Goal: Information Seeking & Learning: Learn about a topic

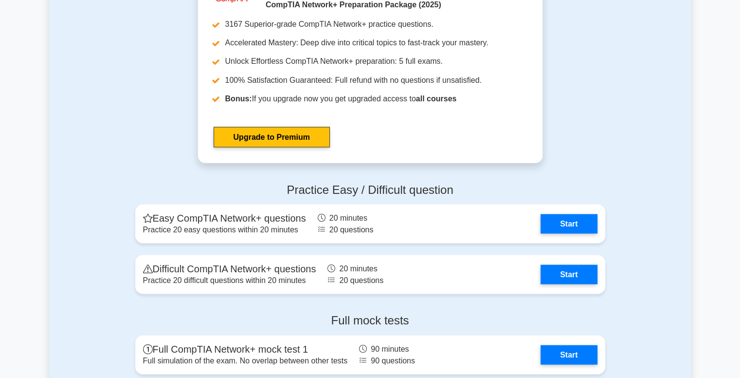
scroll to position [1786, 0]
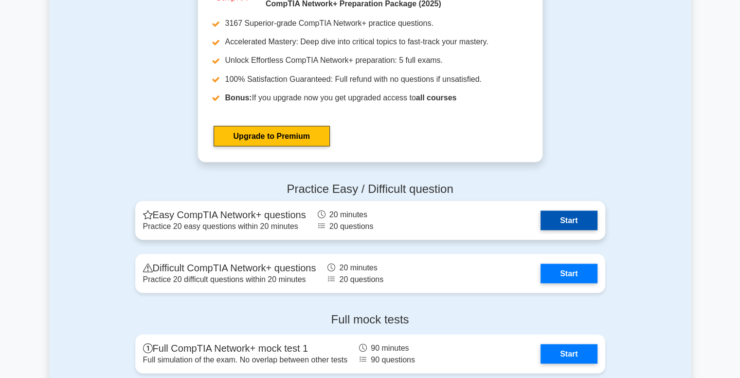
click at [541, 217] on link "Start" at bounding box center [569, 219] width 56 height 19
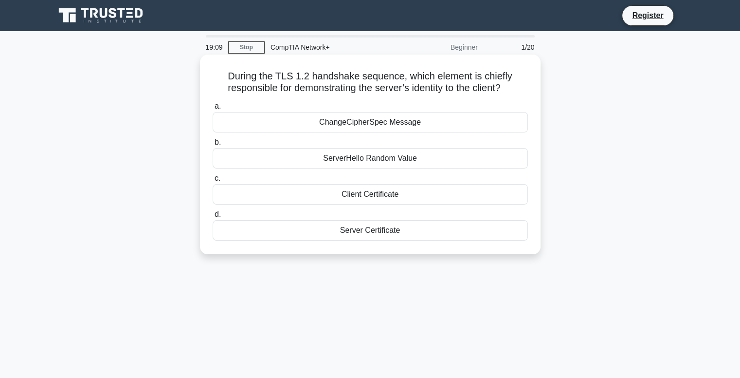
click at [366, 230] on div "Server Certificate" at bounding box center [370, 230] width 315 height 20
click at [213, 218] on input "d. Server Certificate" at bounding box center [213, 214] width 0 height 6
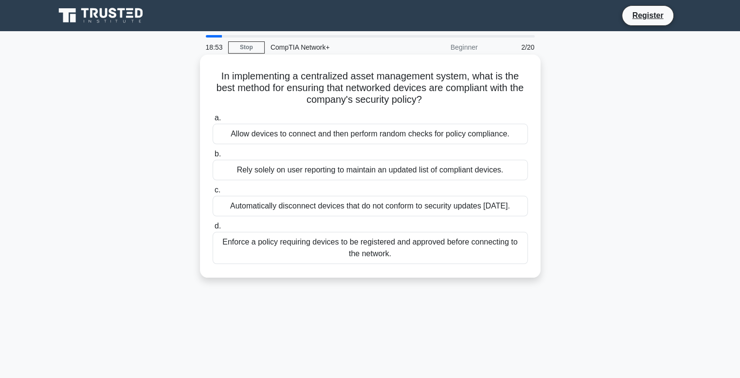
click at [353, 258] on div "Enforce a policy requiring devices to be registered and approved before connect…" at bounding box center [370, 248] width 315 height 32
click at [213, 229] on input "d. Enforce a policy requiring devices to be registered and approved before conn…" at bounding box center [213, 226] width 0 height 6
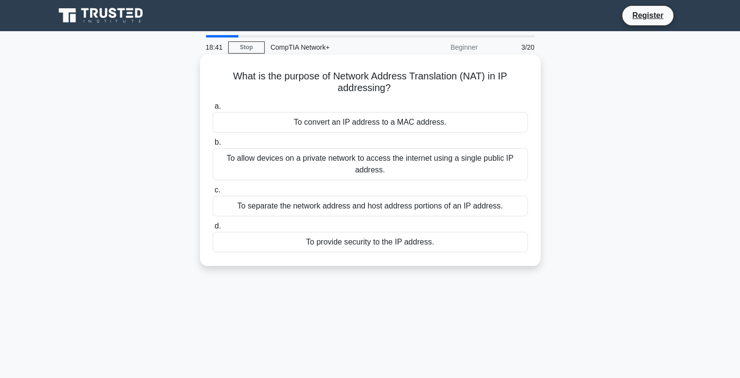
click at [381, 165] on div "To allow devices on a private network to access the internet using a single pub…" at bounding box center [370, 164] width 315 height 32
click at [213, 146] on input "b. To allow devices on a private network to access the internet using a single …" at bounding box center [213, 142] width 0 height 6
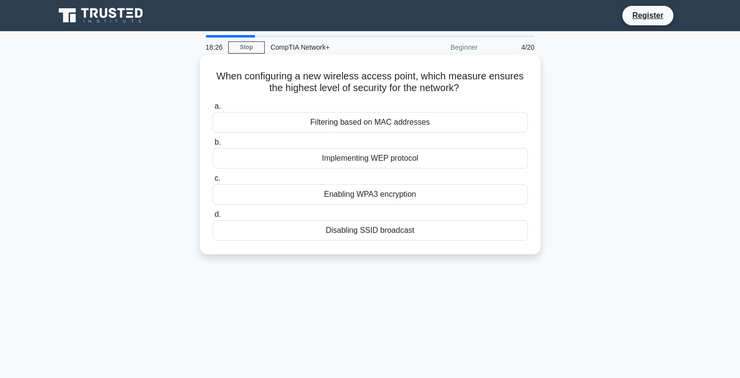
click at [357, 197] on div "Enabling WPA3 encryption" at bounding box center [370, 194] width 315 height 20
click at [213, 182] on input "c. Enabling WPA3 encryption" at bounding box center [213, 178] width 0 height 6
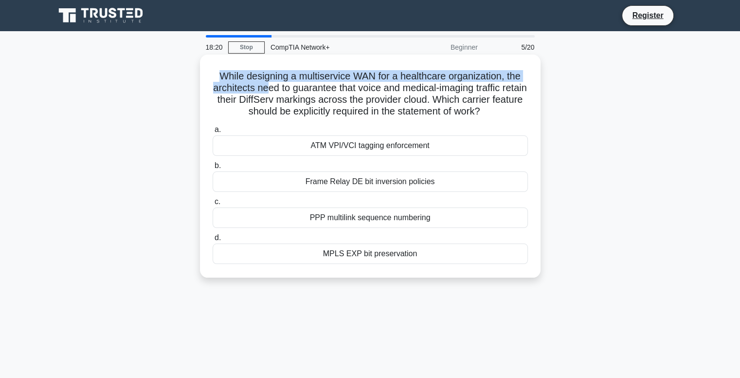
drag, startPoint x: 217, startPoint y: 75, endPoint x: 278, endPoint y: 83, distance: 61.9
click at [278, 83] on h5 "While designing a multiservice WAN for a healthcare organization, the architect…" at bounding box center [370, 94] width 317 height 48
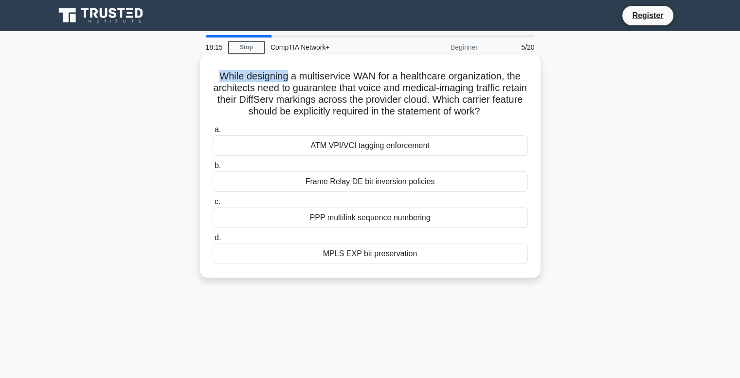
drag, startPoint x: 216, startPoint y: 74, endPoint x: 284, endPoint y: 75, distance: 68.2
click at [284, 75] on h5 "While designing a multiservice WAN for a healthcare organization, the architect…" at bounding box center [370, 94] width 317 height 48
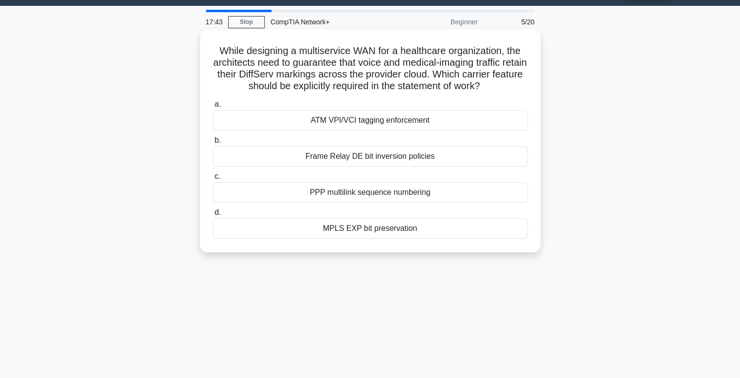
scroll to position [25, 0]
click at [354, 230] on div "MPLS EXP bit preservation" at bounding box center [370, 228] width 315 height 20
click at [213, 216] on input "d. MPLS EXP bit preservation" at bounding box center [213, 212] width 0 height 6
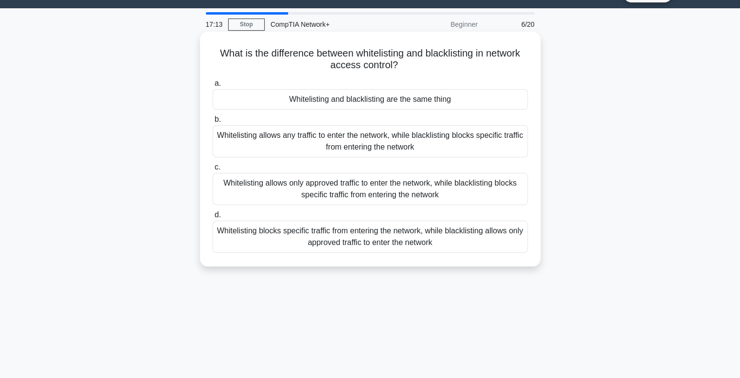
scroll to position [0, 0]
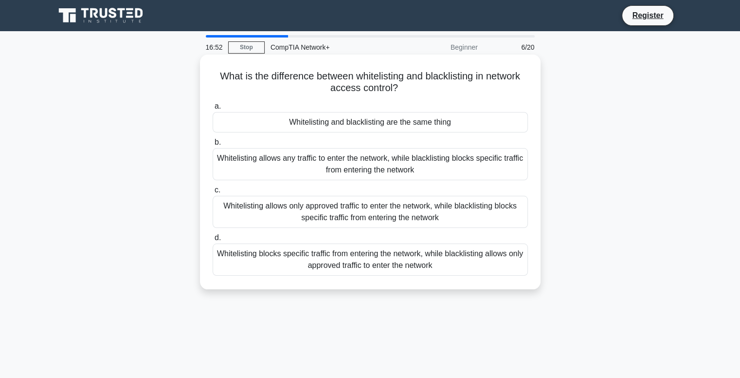
click at [329, 167] on div "Whitelisting allows any traffic to enter the network, while blacklisting blocks…" at bounding box center [370, 164] width 315 height 32
click at [213, 146] on input "b. Whitelisting allows any traffic to enter the network, while blacklisting blo…" at bounding box center [213, 142] width 0 height 6
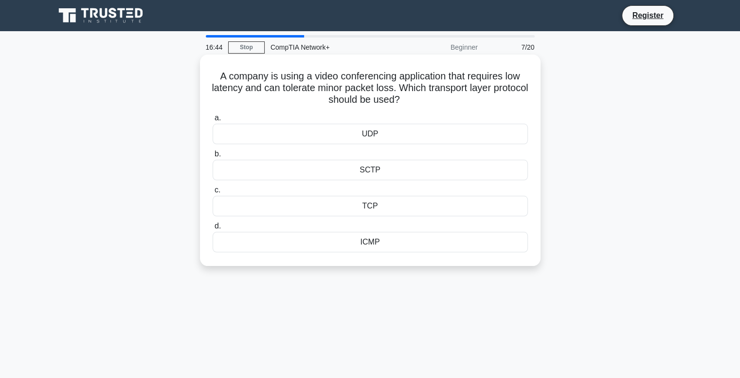
click at [272, 88] on h5 "A company is using a video conferencing application that requires low latency a…" at bounding box center [370, 88] width 317 height 36
click at [379, 138] on div "UDP" at bounding box center [370, 134] width 315 height 20
click at [213, 121] on input "a. UDP" at bounding box center [213, 118] width 0 height 6
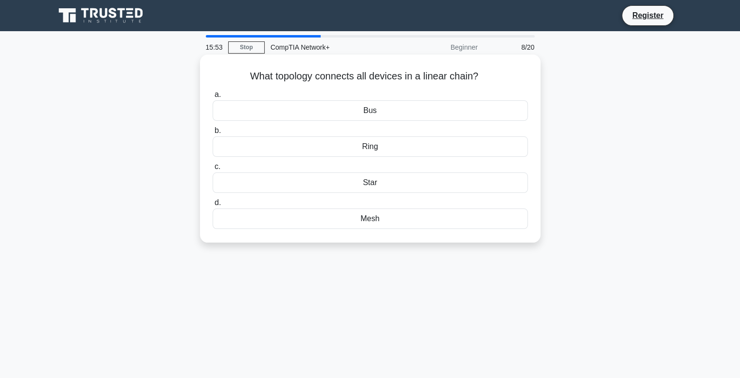
click at [377, 115] on div "Bus" at bounding box center [370, 110] width 315 height 20
click at [213, 98] on input "a. Bus" at bounding box center [213, 95] width 0 height 6
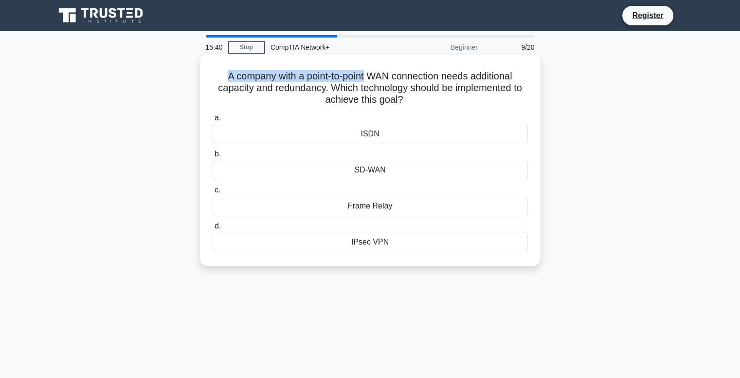
drag, startPoint x: 222, startPoint y: 71, endPoint x: 365, endPoint y: 76, distance: 142.7
click at [365, 76] on h5 "A company with a point-to-point WAN connection needs additional capacity and re…" at bounding box center [370, 88] width 317 height 36
drag, startPoint x: 365, startPoint y: 76, endPoint x: 304, endPoint y: 80, distance: 60.5
click at [304, 80] on h5 "A company with a point-to-point WAN connection needs additional capacity and re…" at bounding box center [370, 88] width 317 height 36
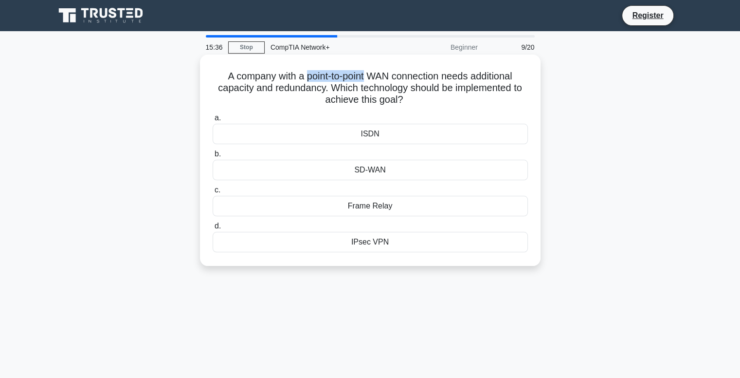
click at [304, 80] on h5 "A company with a point-to-point WAN connection needs additional capacity and re…" at bounding box center [370, 88] width 317 height 36
click at [326, 87] on h5 "A company with a point-to-point WAN connection needs additional capacity and re…" at bounding box center [370, 88] width 317 height 36
click at [327, 88] on h5 "A company with a point-to-point WAN connection needs additional capacity and re…" at bounding box center [370, 88] width 317 height 36
click at [392, 165] on div "SD-WAN" at bounding box center [370, 170] width 315 height 20
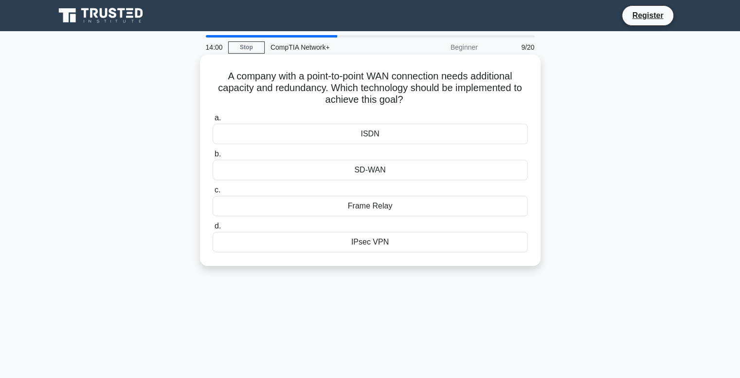
click at [213, 157] on input "b. SD-WAN" at bounding box center [213, 154] width 0 height 6
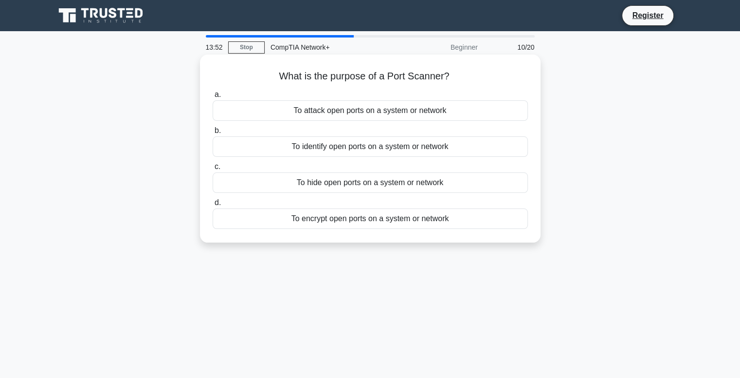
click at [383, 147] on div "To identify open ports on a system or network" at bounding box center [370, 146] width 315 height 20
click at [213, 134] on input "b. To identify open ports on a system or network" at bounding box center [213, 131] width 0 height 6
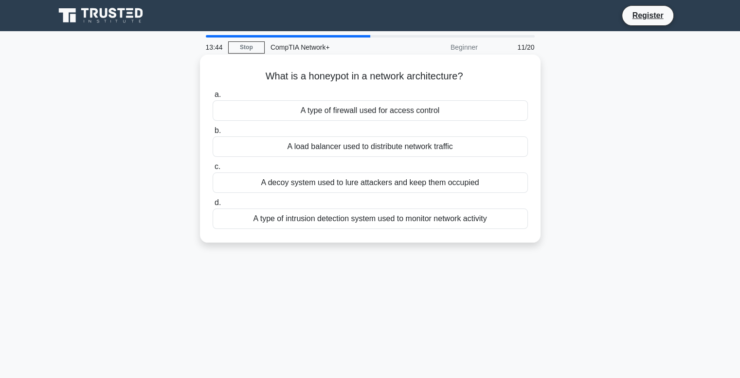
click at [410, 187] on div "A decoy system used to lure attackers and keep them occupied" at bounding box center [370, 182] width 315 height 20
click at [213, 170] on input "c. A decoy system used to lure attackers and keep them occupied" at bounding box center [213, 167] width 0 height 6
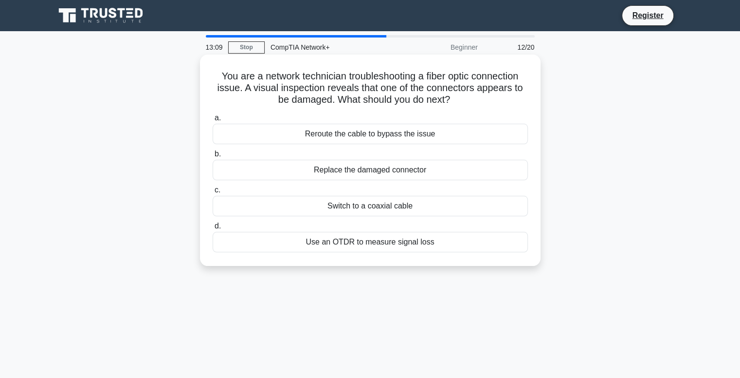
click at [411, 177] on div "Replace the damaged connector" at bounding box center [370, 170] width 315 height 20
click at [213, 157] on input "b. Replace the damaged connector" at bounding box center [213, 154] width 0 height 6
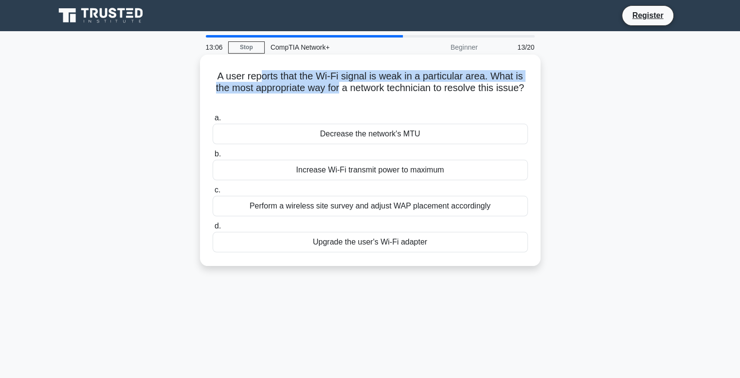
drag, startPoint x: 261, startPoint y: 79, endPoint x: 341, endPoint y: 85, distance: 80.0
click at [341, 85] on h5 "A user reports that the Wi-Fi signal is weak in a particular area. What is the …" at bounding box center [370, 88] width 317 height 36
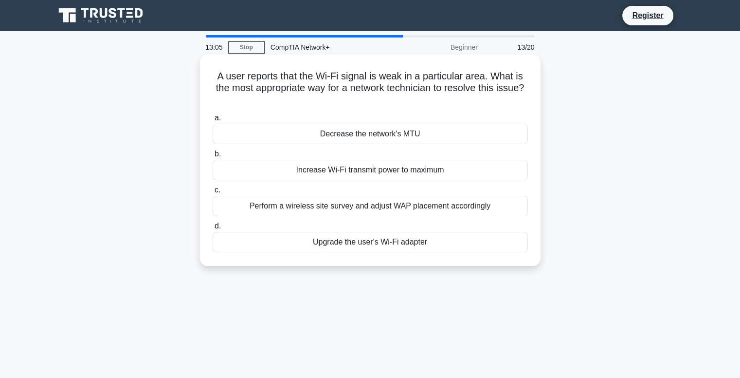
click at [328, 91] on h5 "A user reports that the Wi-Fi signal is weak in a particular area. What is the …" at bounding box center [370, 88] width 317 height 36
click at [375, 175] on div "Increase Wi-Fi transmit power to maximum" at bounding box center [370, 170] width 315 height 20
click at [213, 157] on input "b. Increase Wi-Fi transmit power to maximum" at bounding box center [213, 154] width 0 height 6
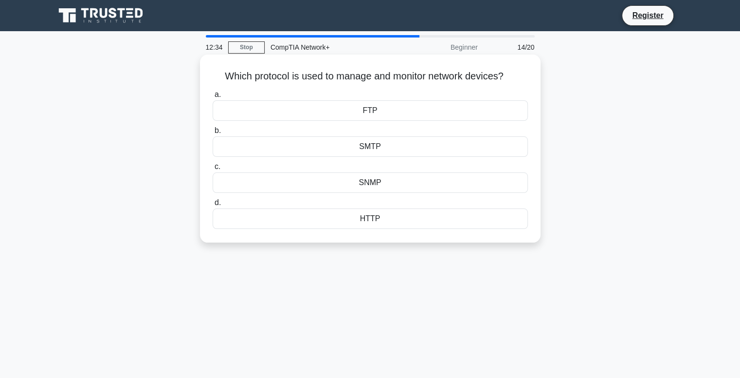
click at [382, 183] on div "SNMP" at bounding box center [370, 182] width 315 height 20
click at [213, 170] on input "c. SNMP" at bounding box center [213, 167] width 0 height 6
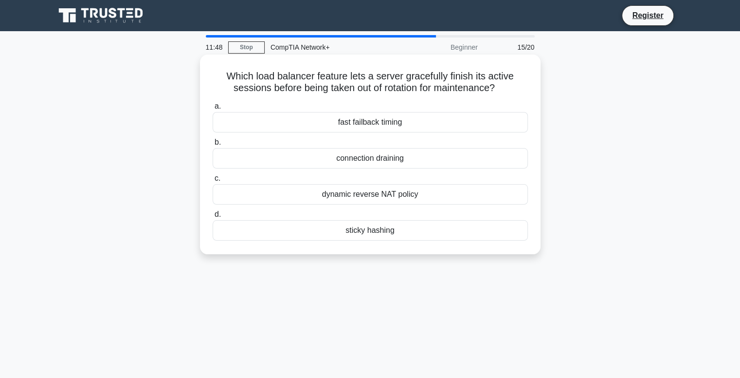
click at [349, 160] on div "connection draining" at bounding box center [370, 158] width 315 height 20
click at [213, 146] on input "b. connection draining" at bounding box center [213, 142] width 0 height 6
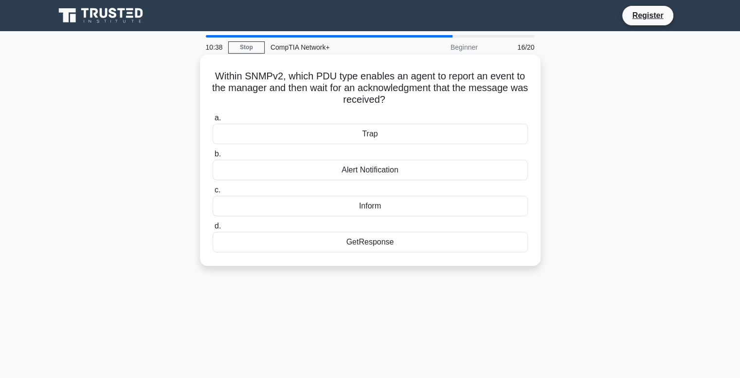
click at [349, 80] on h5 "Within SNMPv2, which PDU type enables an agent to report an event to the manage…" at bounding box center [370, 88] width 317 height 36
click at [436, 78] on h5 "Within SNMPv2, which PDU type enables an agent to report an event to the manage…" at bounding box center [370, 88] width 317 height 36
click at [398, 103] on h5 "Within SNMPv2, which PDU type enables an agent to report an event to the manage…" at bounding box center [370, 88] width 317 height 36
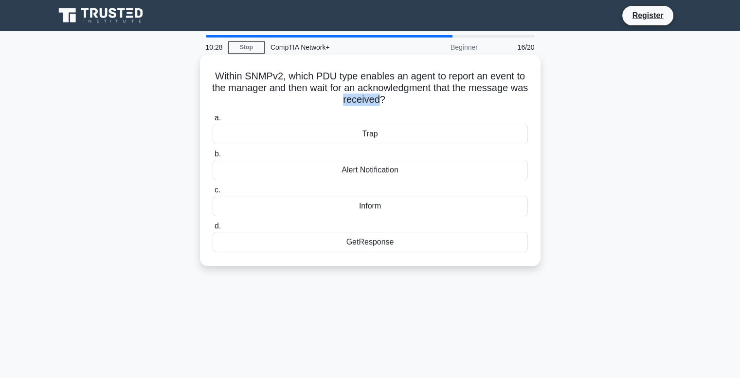
click at [398, 103] on h5 "Within SNMPv2, which PDU type enables an agent to report an event to the manage…" at bounding box center [370, 88] width 317 height 36
click at [374, 203] on div "Inform" at bounding box center [370, 206] width 315 height 20
click at [213, 193] on input "c. Inform" at bounding box center [213, 190] width 0 height 6
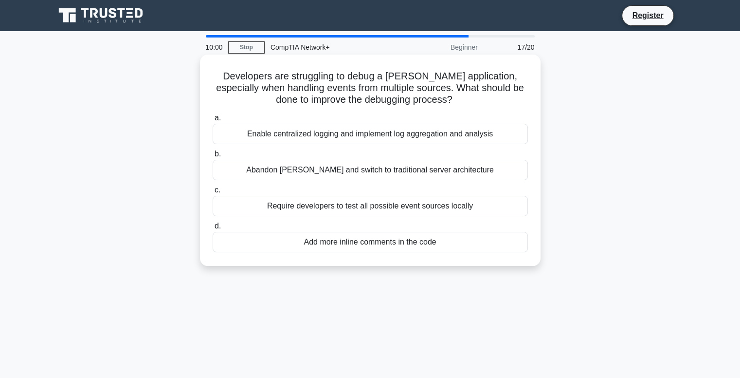
click at [386, 80] on h5 "Developers are struggling to debug a FaaS application, especially when handling…" at bounding box center [370, 88] width 317 height 36
click at [415, 136] on div "Enable centralized logging and implement log aggregation and analysis" at bounding box center [370, 134] width 315 height 20
click at [213, 121] on input "a. Enable centralized logging and implement log aggregation and analysis" at bounding box center [213, 118] width 0 height 6
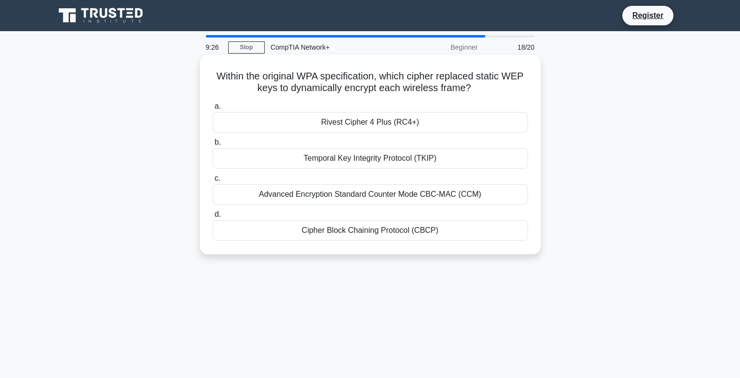
click at [224, 78] on h5 "Within the original WPA specification, which cipher replaced static WEP keys to…" at bounding box center [370, 82] width 317 height 24
click at [313, 86] on h5 "Within the original WPA specification, which cipher replaced static WEP keys to…" at bounding box center [370, 82] width 317 height 24
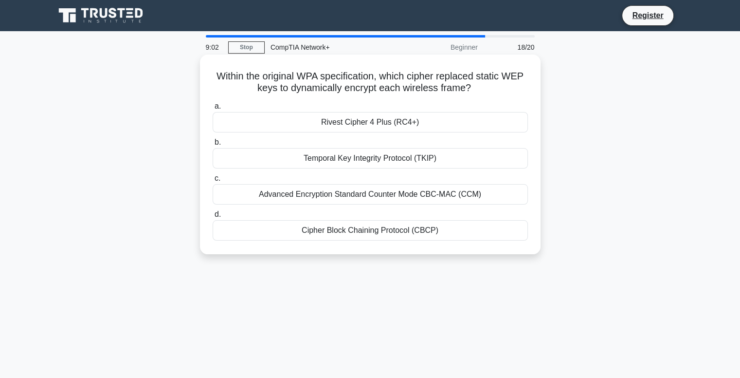
click at [352, 234] on div "Cipher Block Chaining Protocol (CBCP)" at bounding box center [370, 230] width 315 height 20
click at [213, 218] on input "d. Cipher Block Chaining Protocol (CBCP)" at bounding box center [213, 214] width 0 height 6
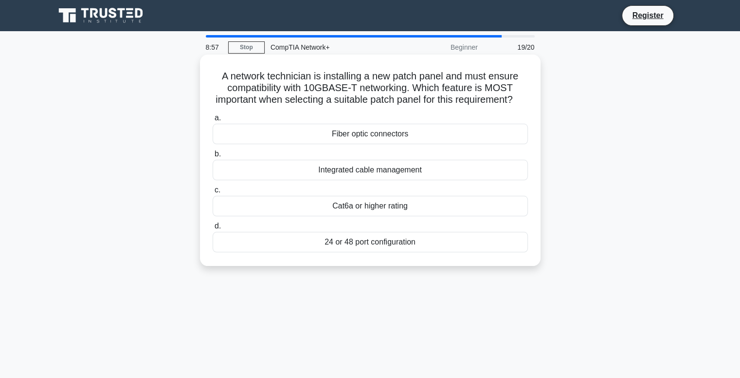
click at [232, 76] on h5 "A network technician is installing a new patch panel and must ensure compatibil…" at bounding box center [370, 88] width 317 height 36
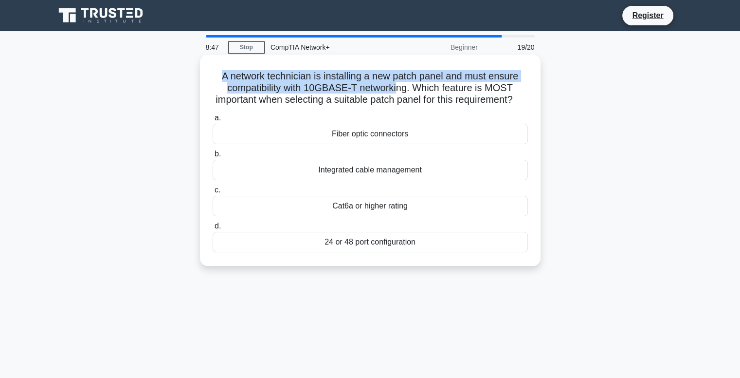
drag, startPoint x: 220, startPoint y: 76, endPoint x: 396, endPoint y: 87, distance: 177.0
click at [396, 87] on h5 "A network technician is installing a new patch panel and must ensure compatibil…" at bounding box center [370, 88] width 317 height 36
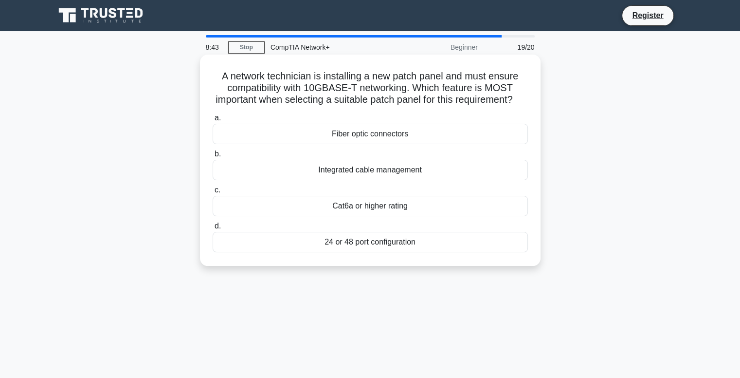
click at [396, 87] on h5 "A network technician is installing a new patch panel and must ensure compatibil…" at bounding box center [370, 88] width 317 height 36
click at [378, 216] on div "Cat6a or higher rating" at bounding box center [370, 206] width 315 height 20
click at [213, 193] on input "c. Cat6a or higher rating" at bounding box center [213, 190] width 0 height 6
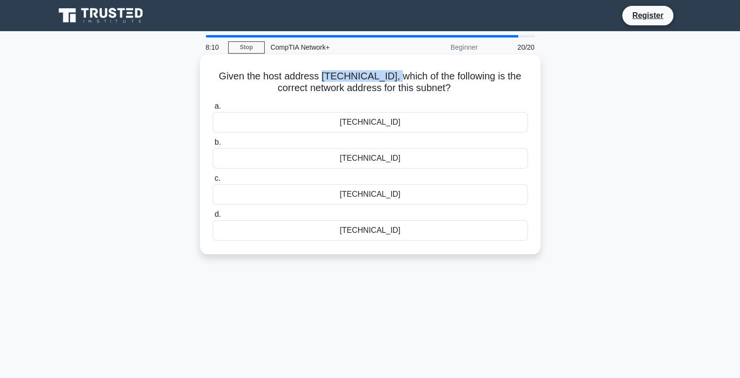
drag, startPoint x: 321, startPoint y: 79, endPoint x: 391, endPoint y: 76, distance: 70.2
click at [391, 76] on h5 "Given the host address 152.31.79.240/27, which of the following is the correct …" at bounding box center [370, 82] width 317 height 24
drag, startPoint x: 391, startPoint y: 76, endPoint x: 386, endPoint y: 76, distance: 5.9
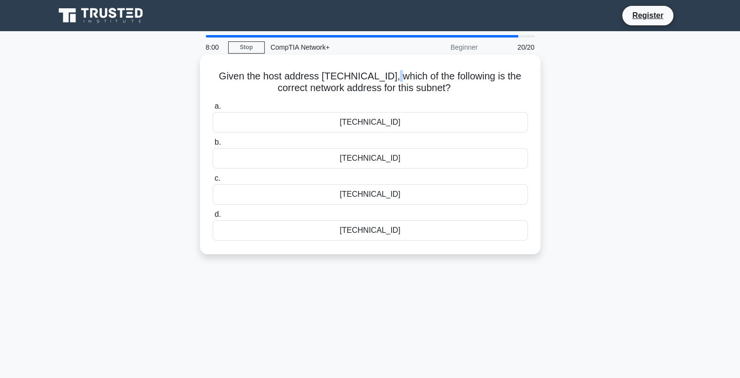
click at [386, 76] on h5 "Given the host address 152.31.79.240/27, which of the following is the correct …" at bounding box center [370, 82] width 317 height 24
click at [362, 162] on div "152.31.79.224" at bounding box center [370, 158] width 315 height 20
click at [213, 146] on input "b. 152.31.79.224" at bounding box center [213, 142] width 0 height 6
